Goal: Task Accomplishment & Management: Use online tool/utility

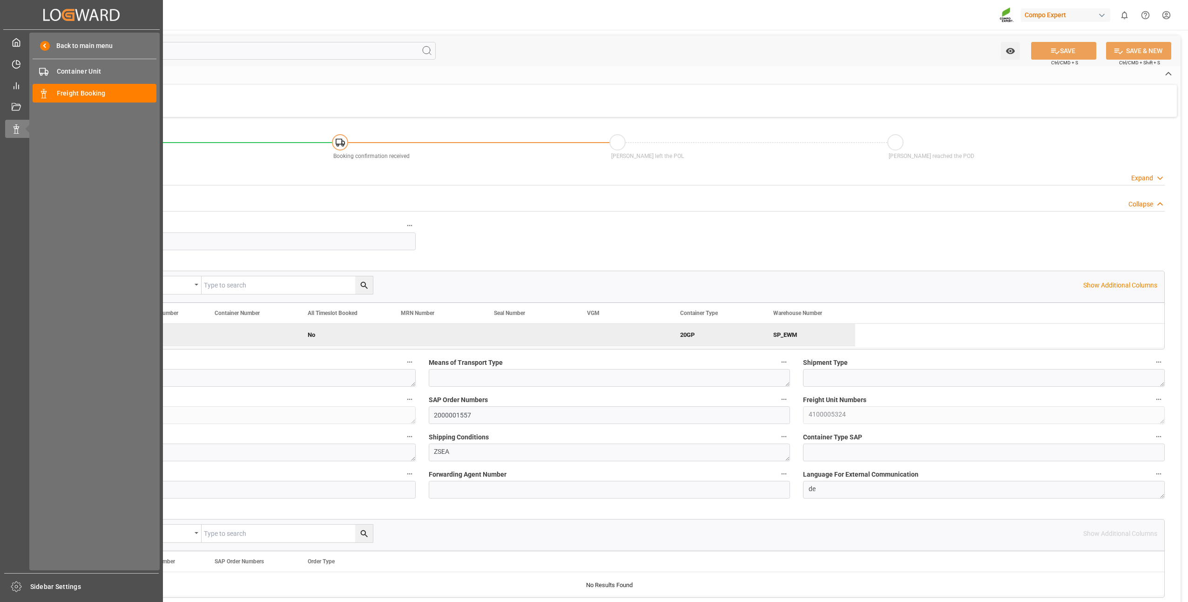
click at [14, 135] on div "Data Management Data Management" at bounding box center [81, 129] width 153 height 18
drag, startPoint x: 86, startPoint y: 100, endPoint x: 82, endPoint y: 93, distance: 7.9
click at [82, 93] on span "Freight Booking" at bounding box center [107, 93] width 100 height 10
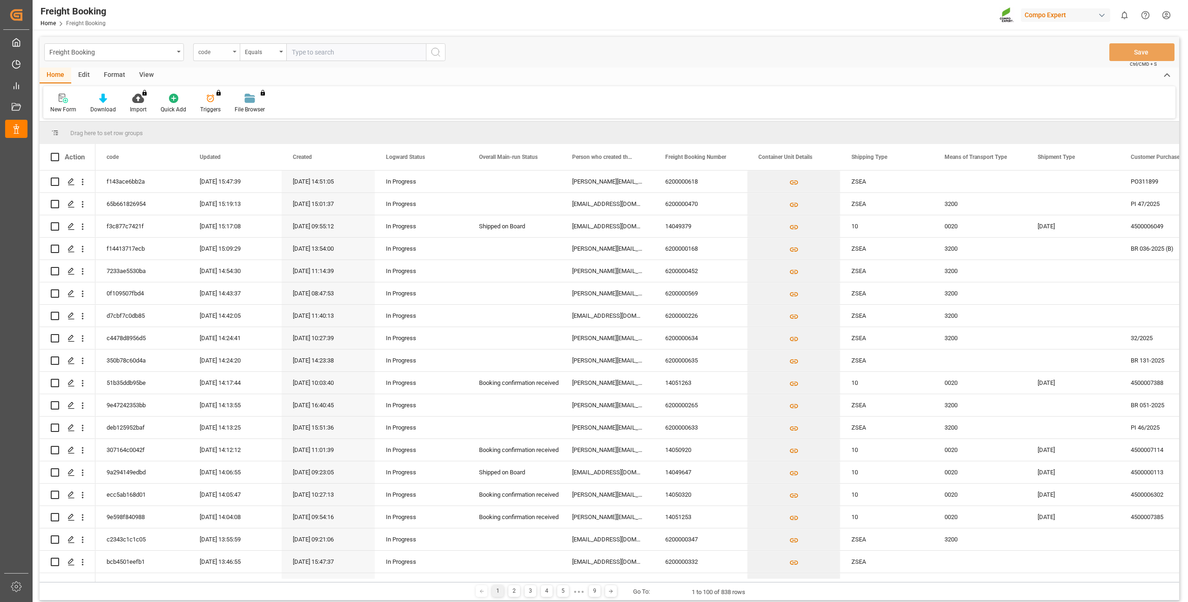
click at [233, 54] on div "code" at bounding box center [216, 52] width 47 height 18
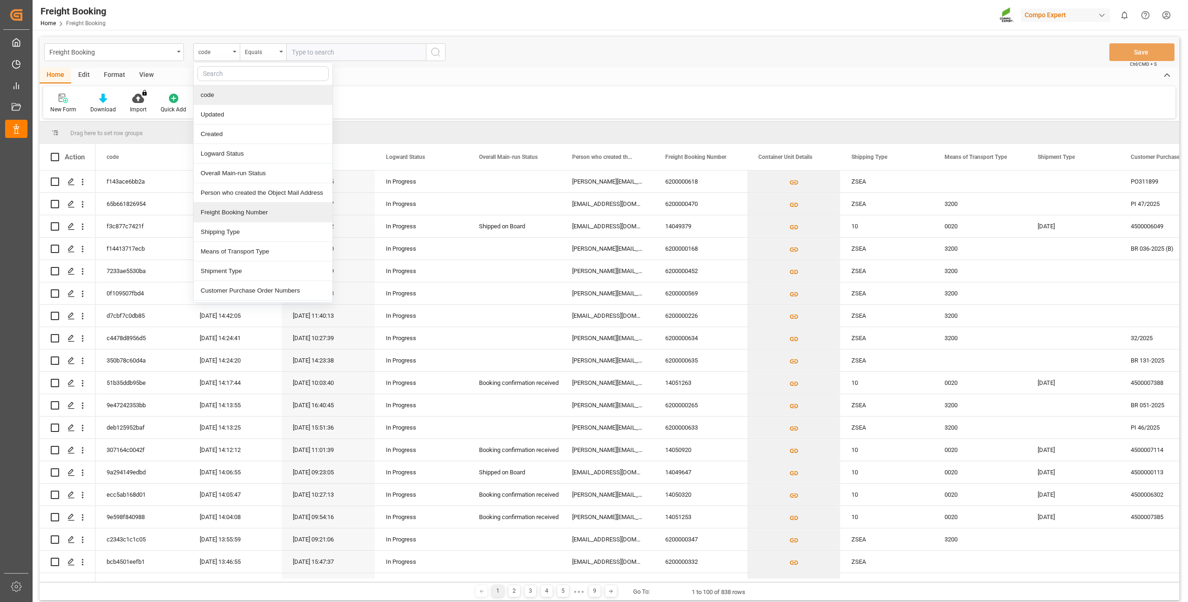
click at [210, 211] on div "Freight Booking Number" at bounding box center [263, 213] width 139 height 20
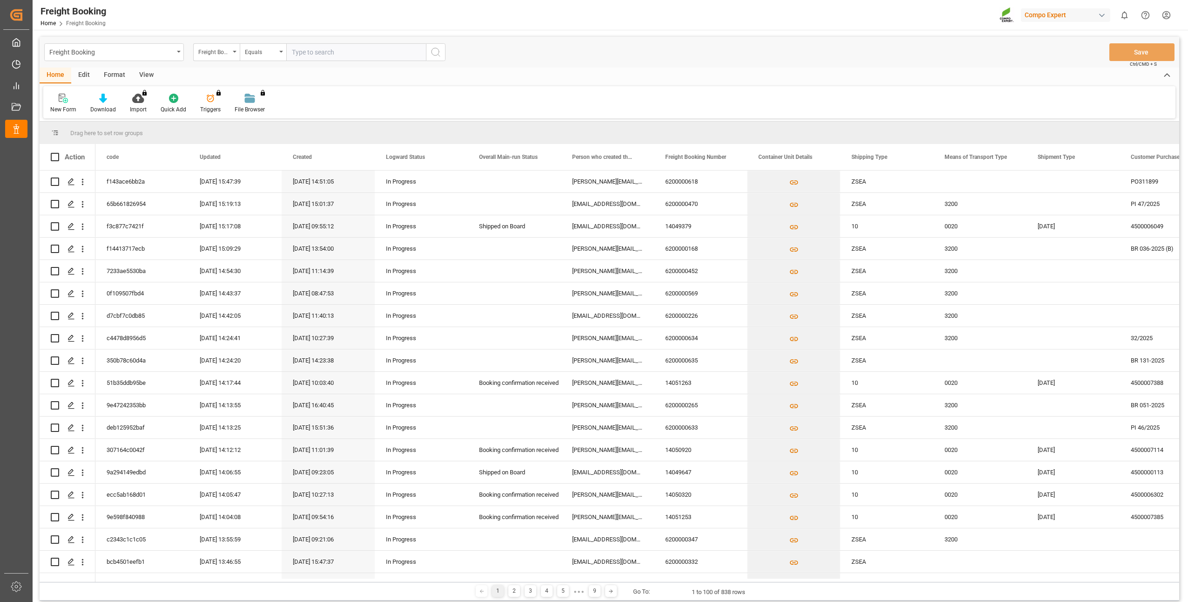
paste input "6200000493"
type input "6200000493"
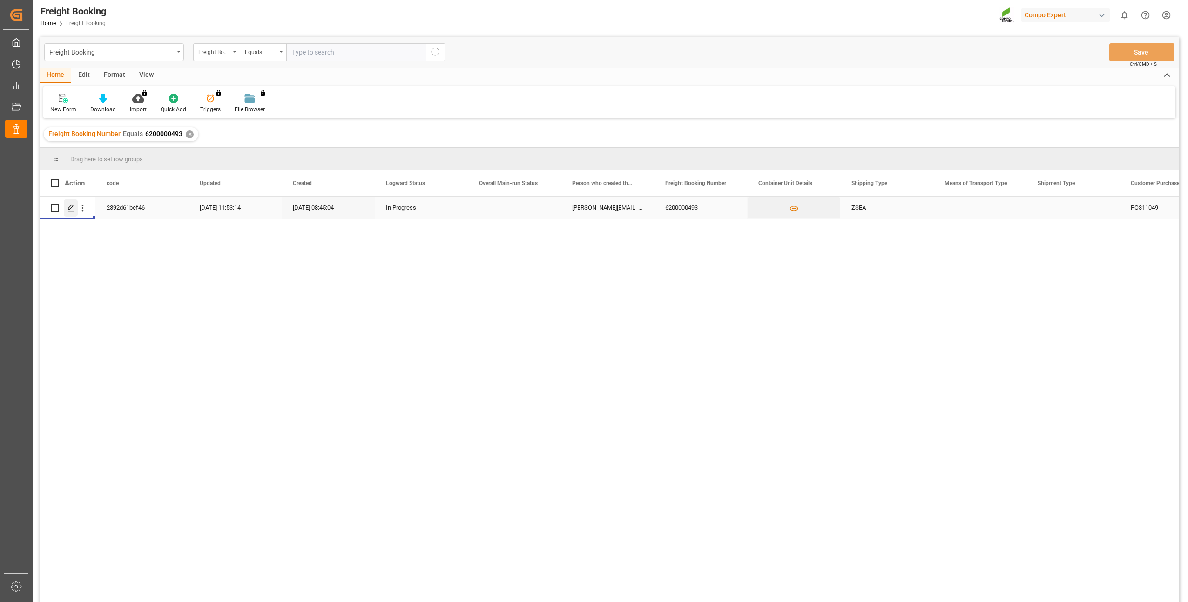
click at [66, 205] on div "Press SPACE to select this row." at bounding box center [71, 207] width 14 height 17
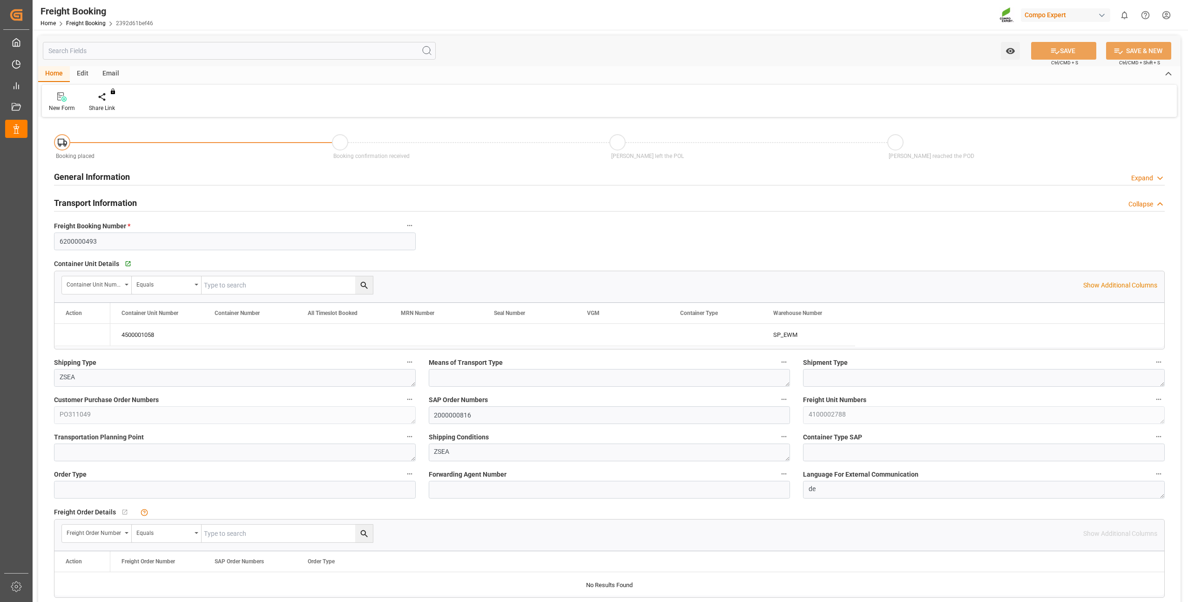
type input "NZAKL"
type input "0"
type input "21252"
type input "16.10.2025 01:00"
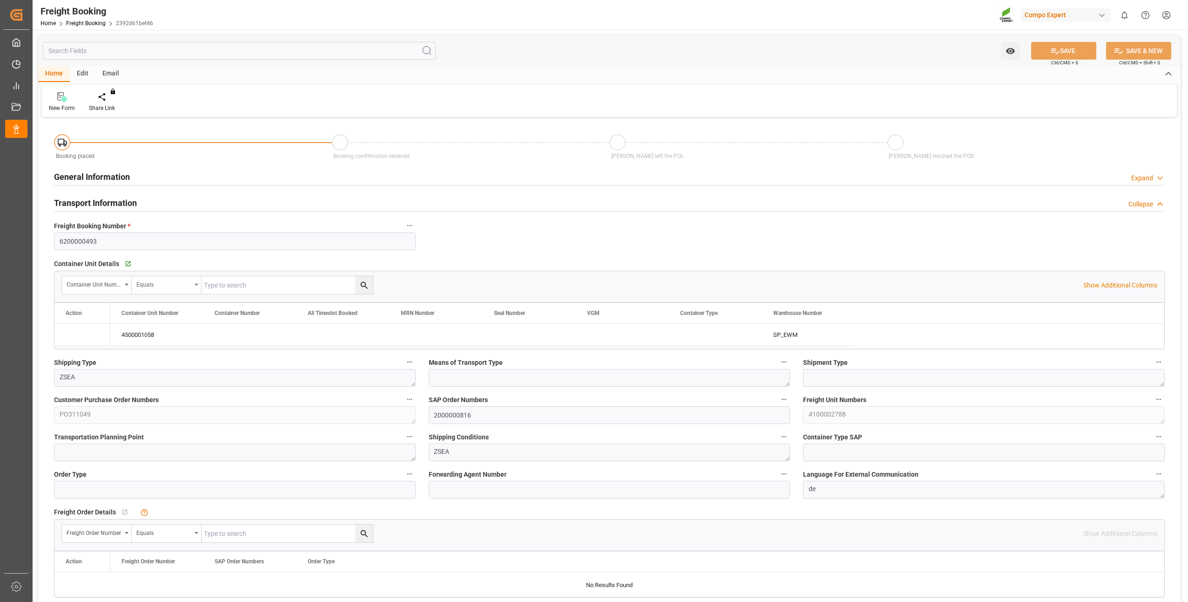
type input "19.08.2025 08:45"
click at [74, 335] on icon "Press SPACE to select this row." at bounding box center [74, 335] width 10 height 10
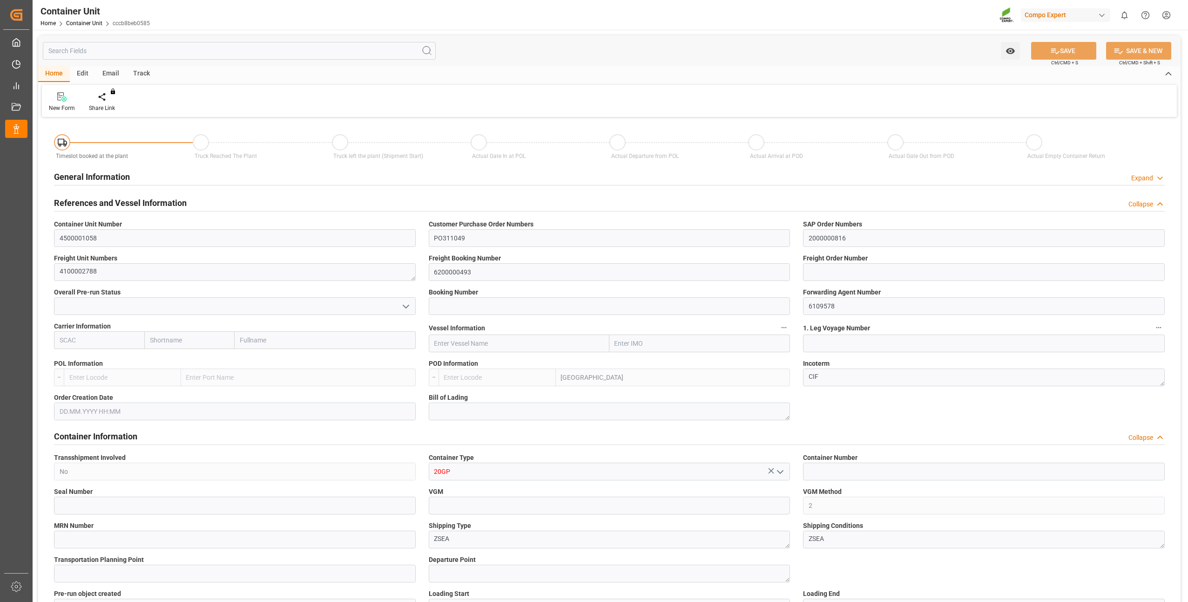
type input "NZAKL"
type input "0"
type input "21252"
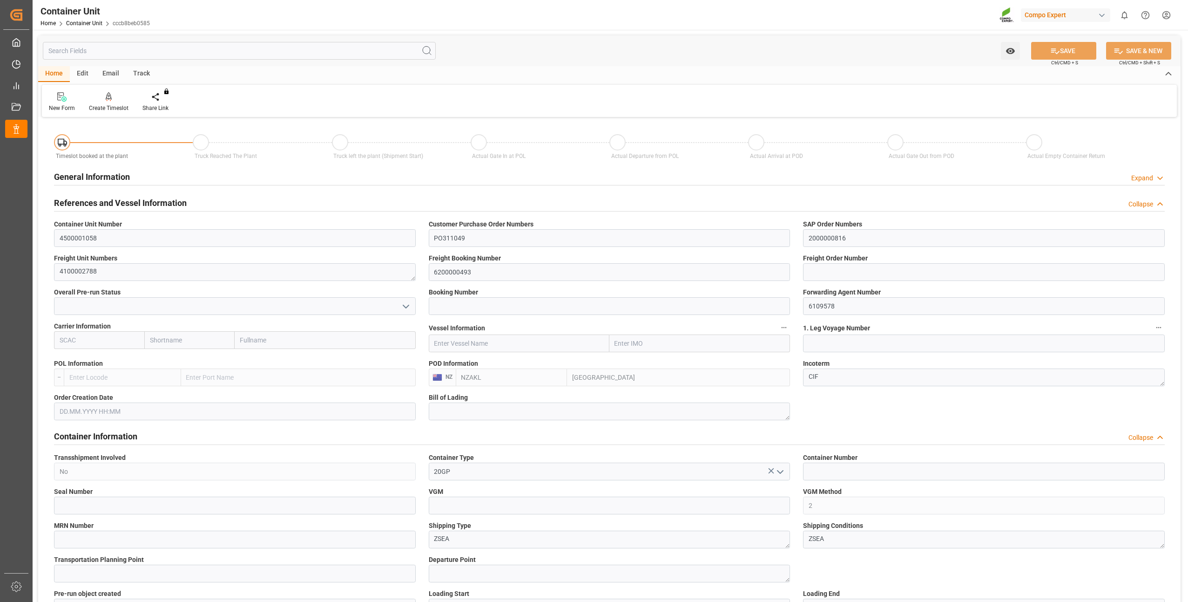
type input "[DATE]"
click at [104, 104] on div "Create Timeslot" at bounding box center [109, 108] width 40 height 8
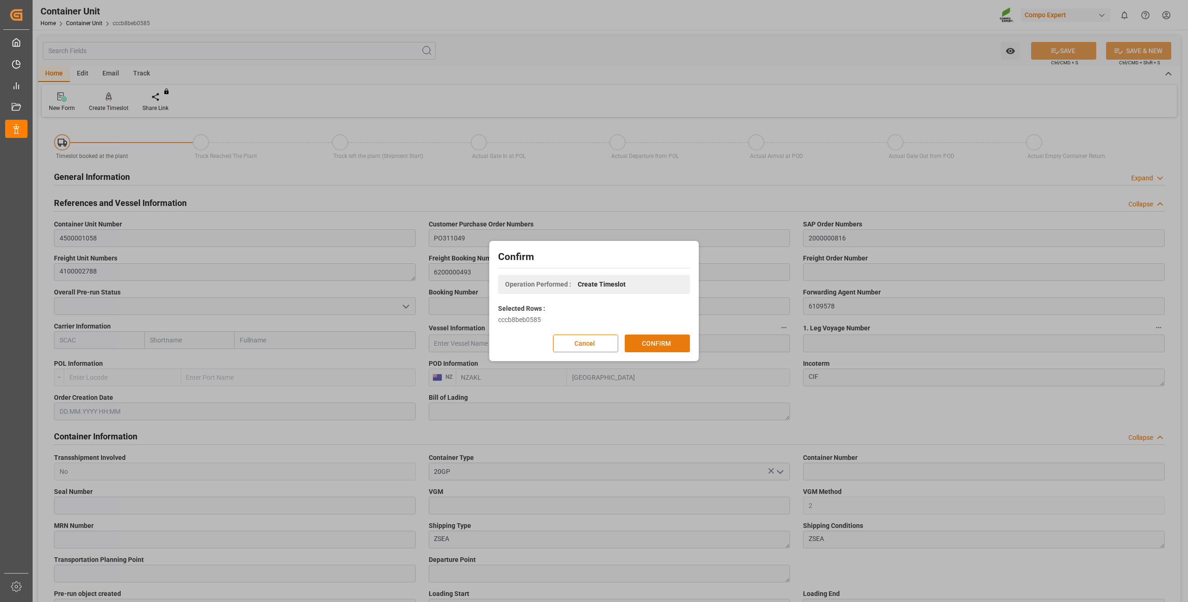
click at [653, 349] on button "CONFIRM" at bounding box center [657, 343] width 65 height 18
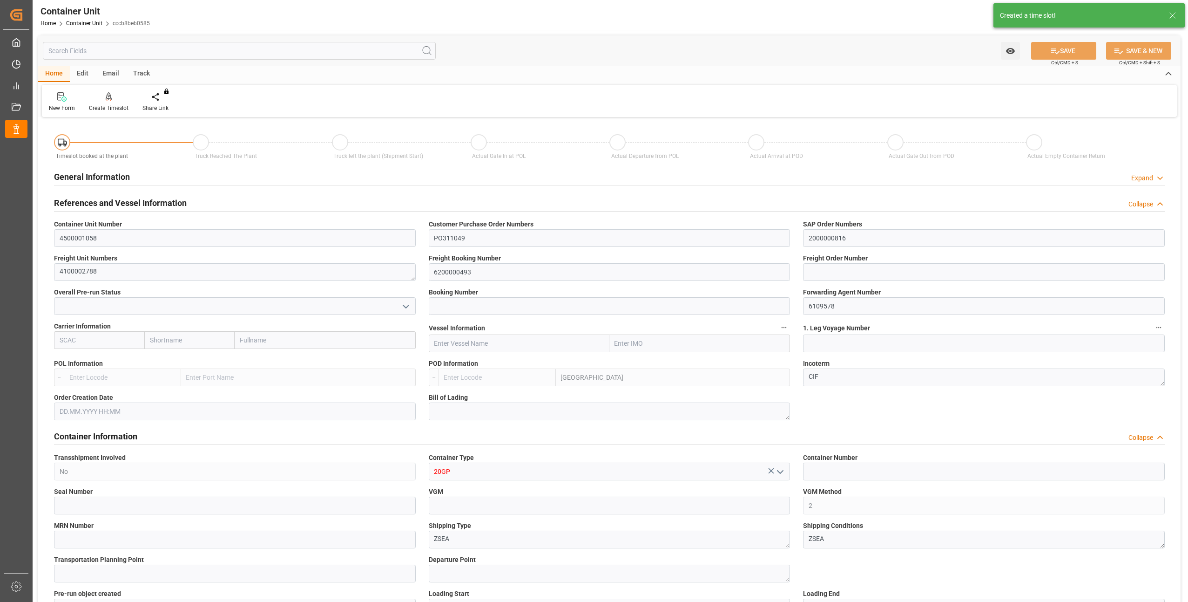
type input "NZAKL"
type input "0"
type input "21252"
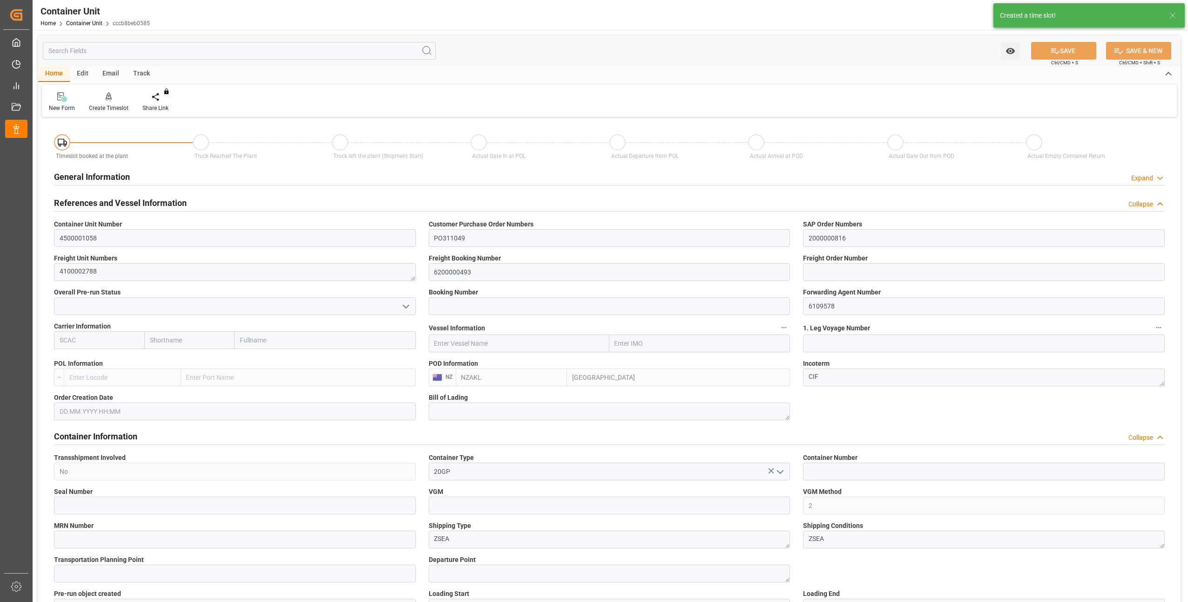
type input "[DATE]"
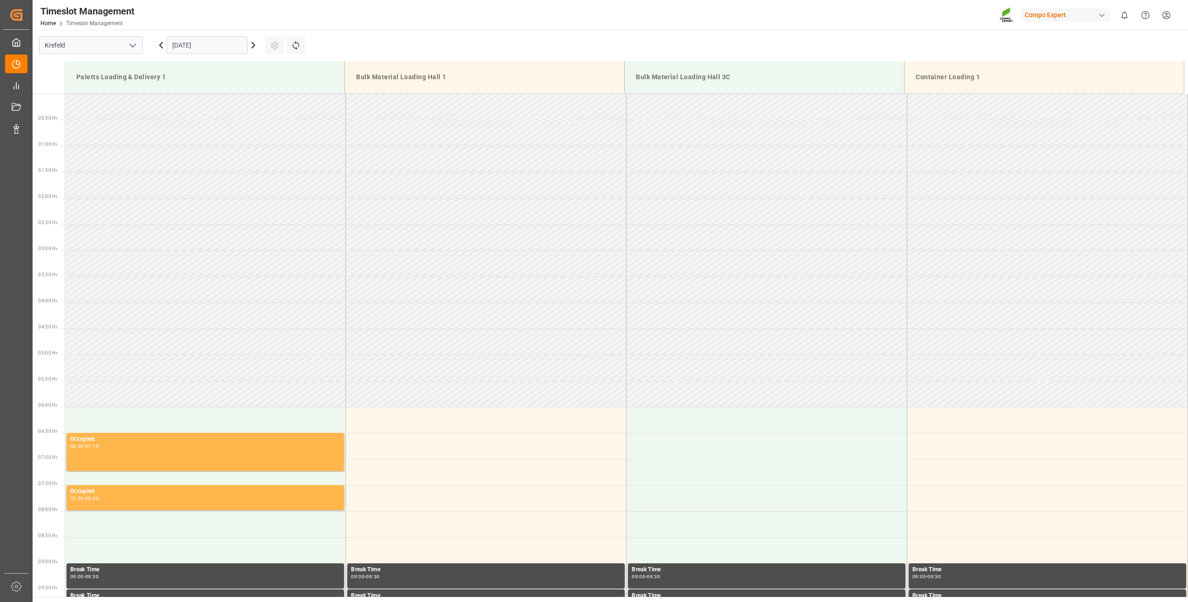
scroll to position [749, 0]
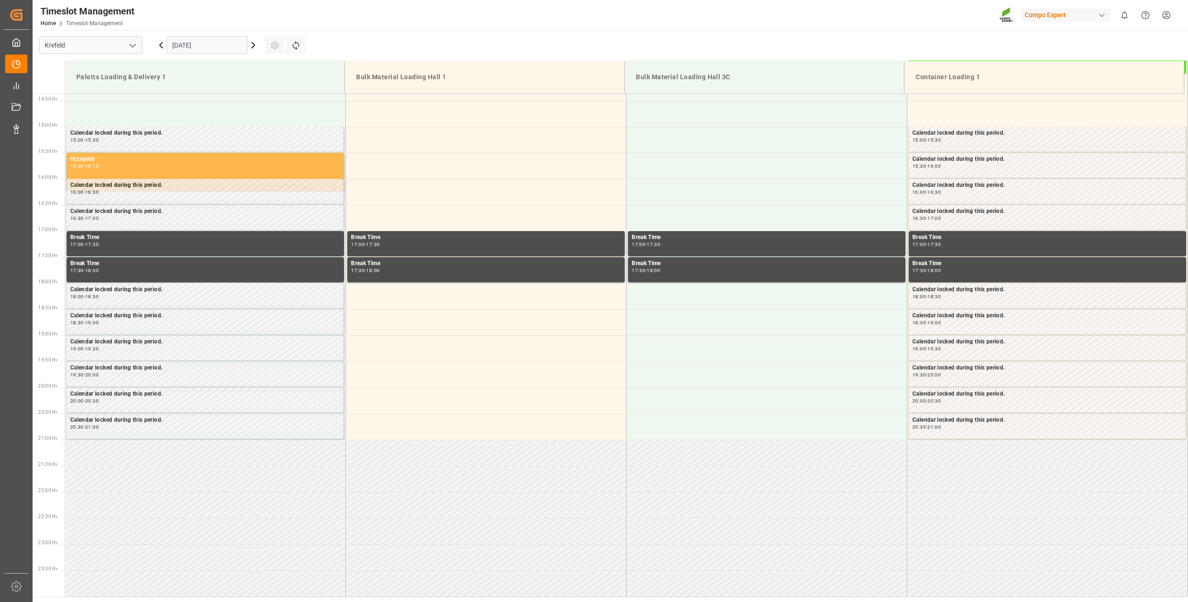
click at [197, 56] on div "[DATE]" at bounding box center [207, 45] width 116 height 31
click at [193, 46] on input "22.09.2025" at bounding box center [207, 45] width 81 height 18
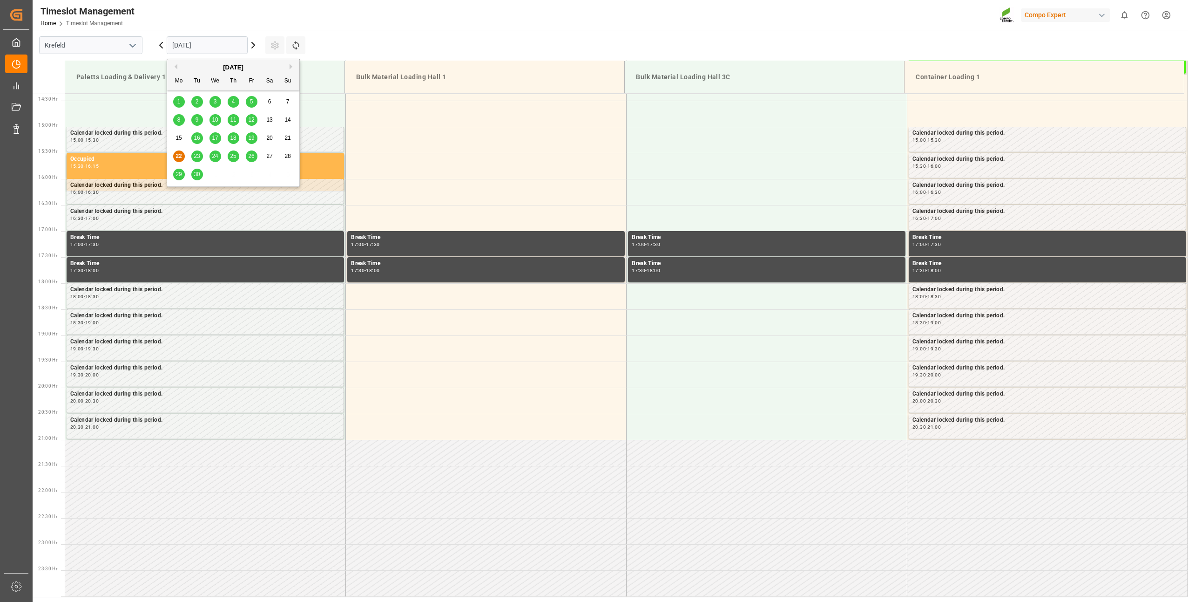
click at [290, 65] on button "Next Month" at bounding box center [293, 67] width 6 height 6
click at [180, 157] on span "20" at bounding box center [179, 156] width 6 height 7
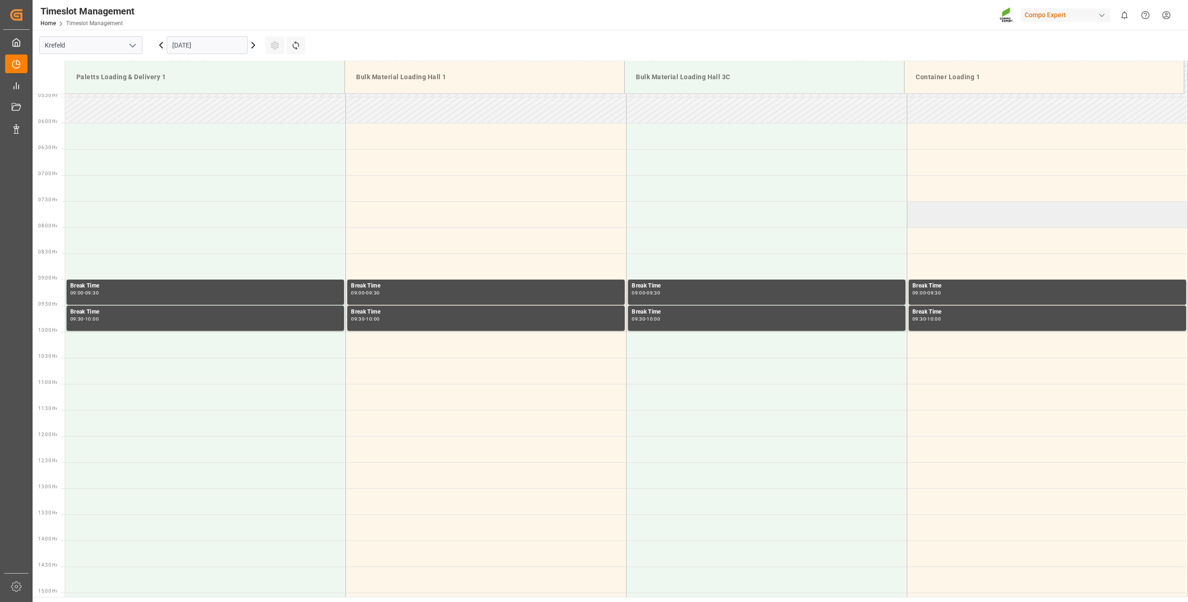
scroll to position [237, 0]
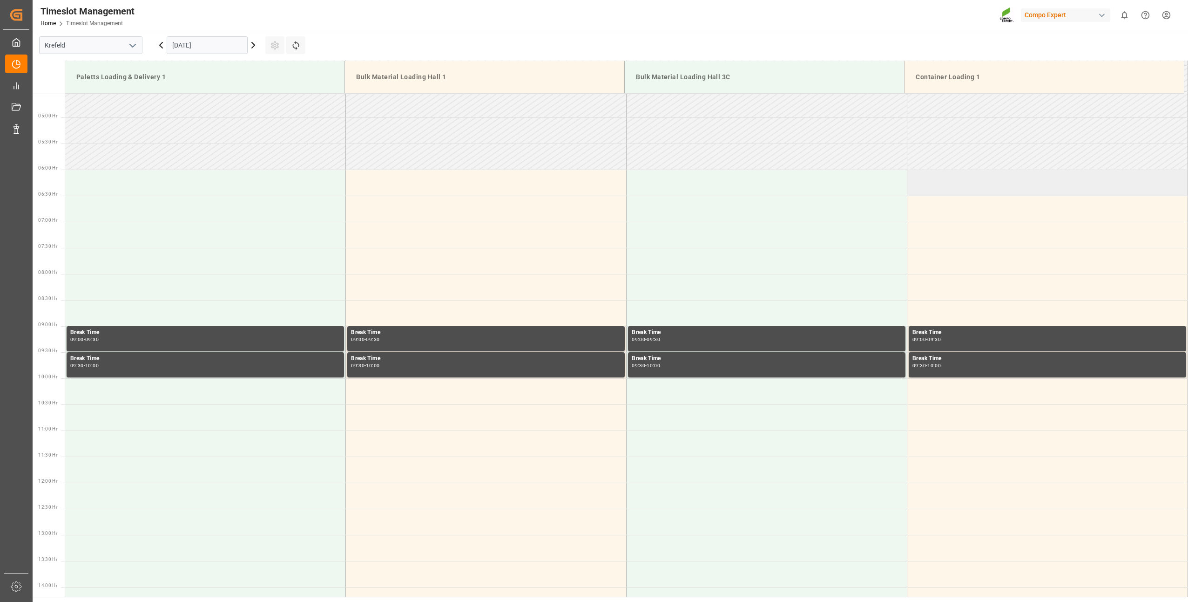
click at [926, 185] on td at bounding box center [1048, 183] width 281 height 26
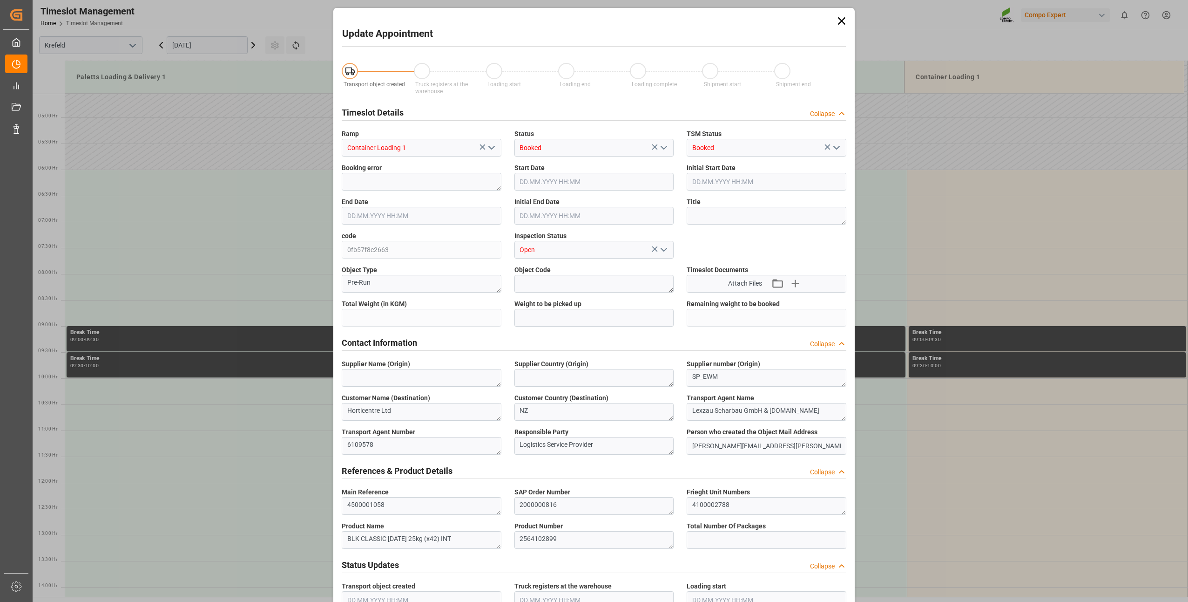
type input "21252"
type input "0"
type input "20.10.2025 06:00"
type input "20.10.2025 06:30"
type input "22.09.2025 13:48"
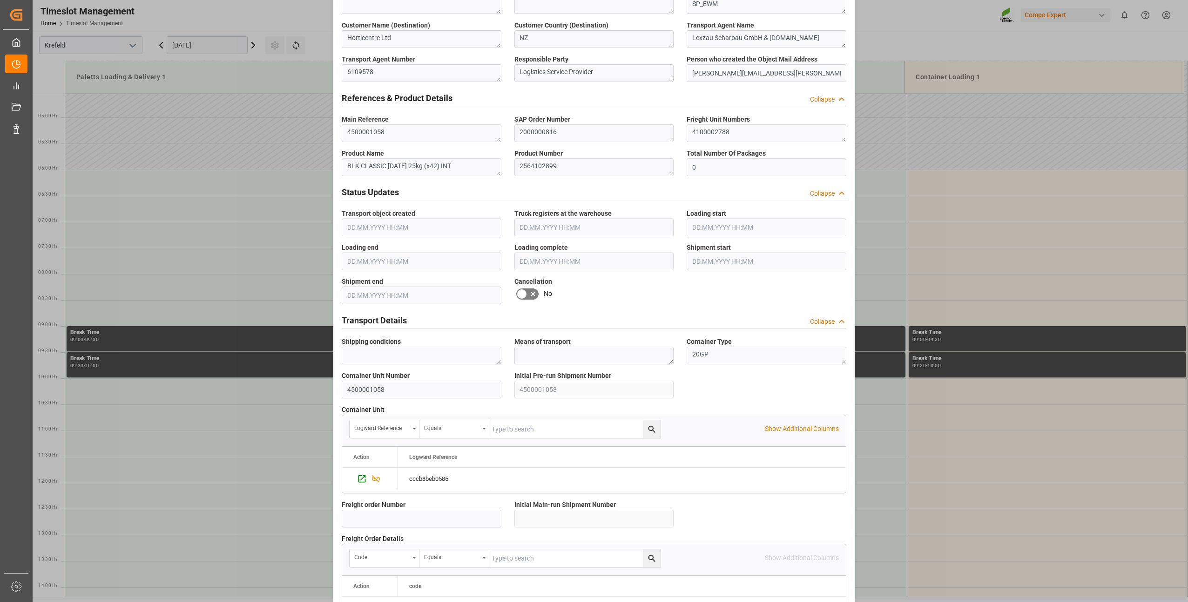
scroll to position [626, 0]
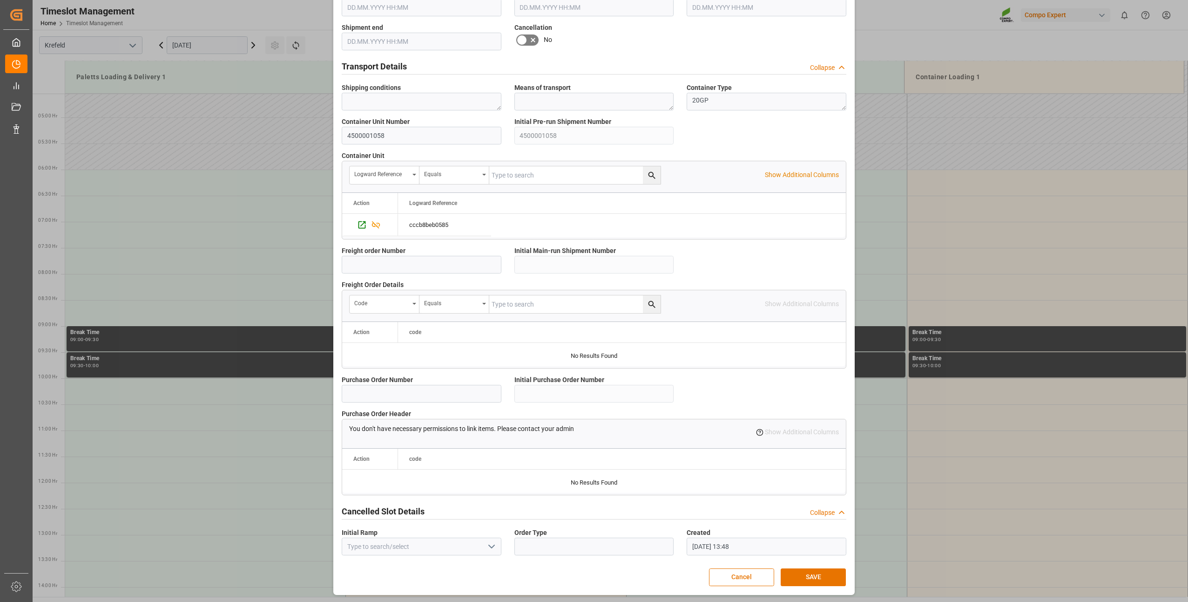
drag, startPoint x: 806, startPoint y: 577, endPoint x: 725, endPoint y: 479, distance: 127.3
click at [805, 573] on button "SAVE" at bounding box center [813, 577] width 65 height 18
